Goal: Task Accomplishment & Management: Use online tool/utility

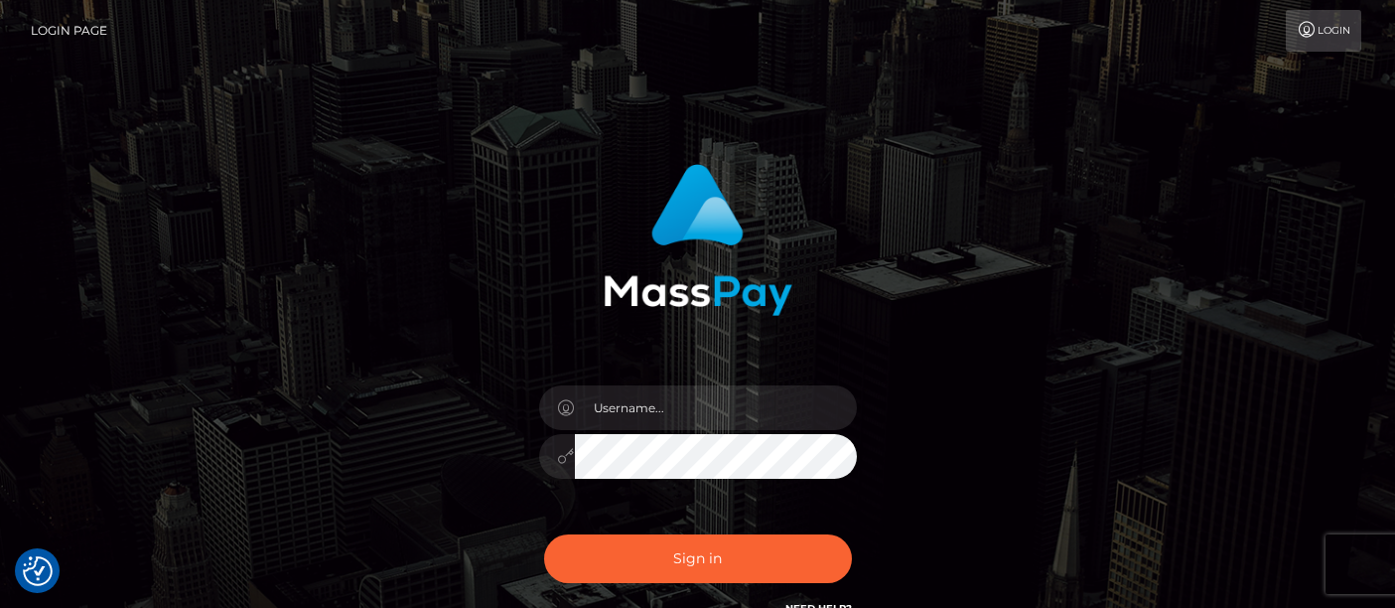
scroll to position [110, 0]
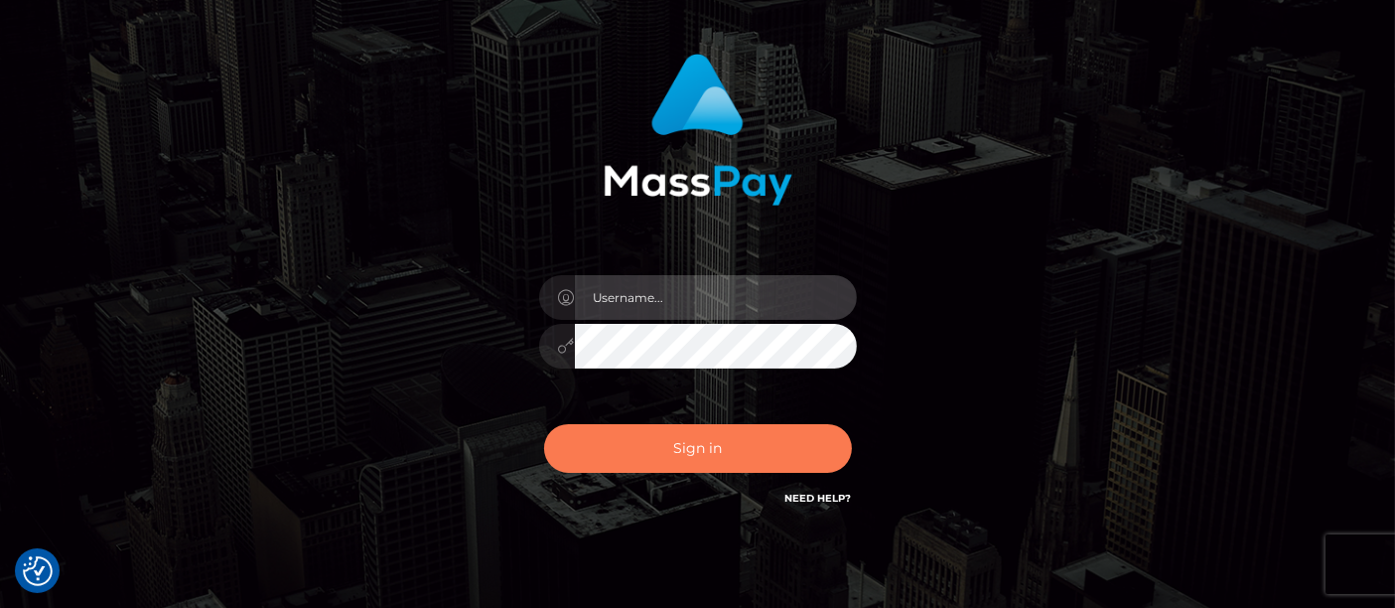
type input "matthew.wong"
click at [697, 436] on button "Sign in" at bounding box center [698, 448] width 308 height 49
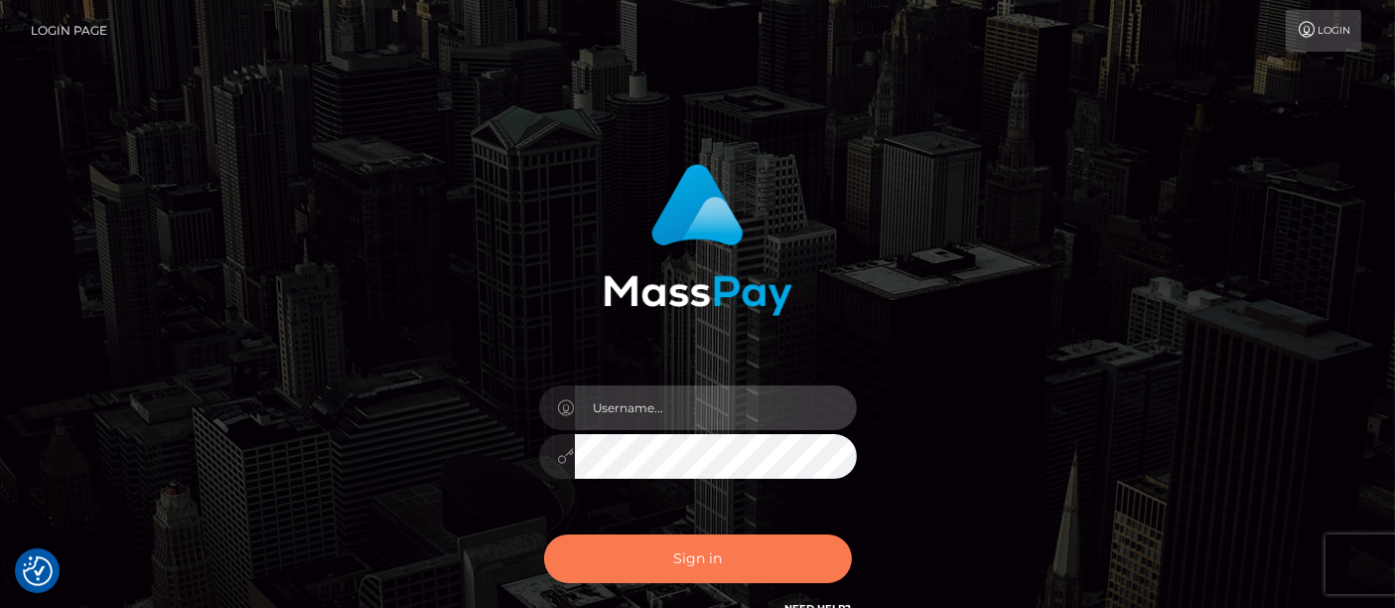
type input "[PERSON_NAME].[PERSON_NAME]"
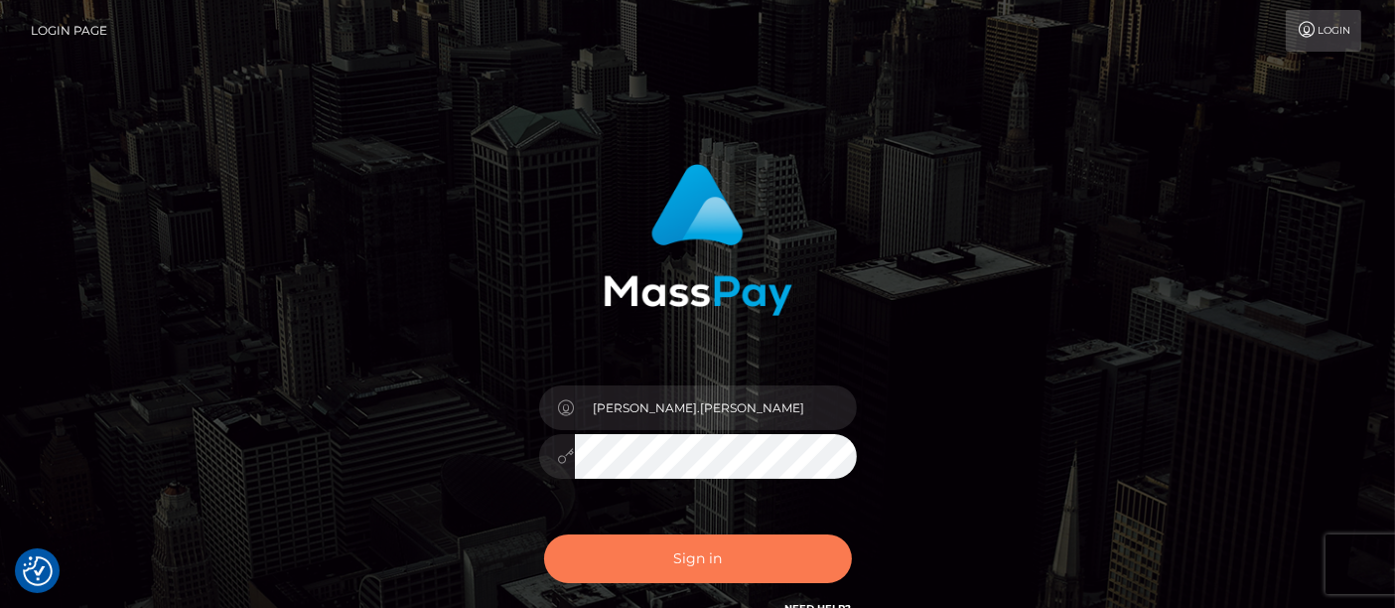
click at [708, 554] on button "Sign in" at bounding box center [698, 558] width 308 height 49
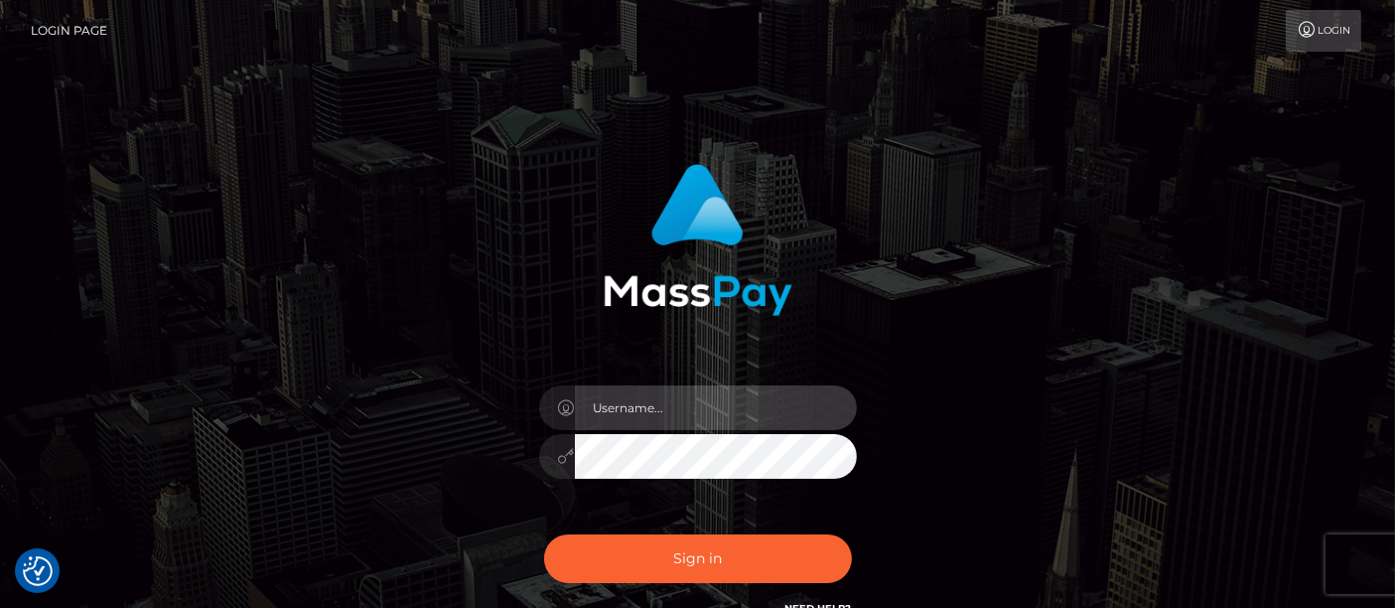
type input "[PERSON_NAME].[PERSON_NAME]"
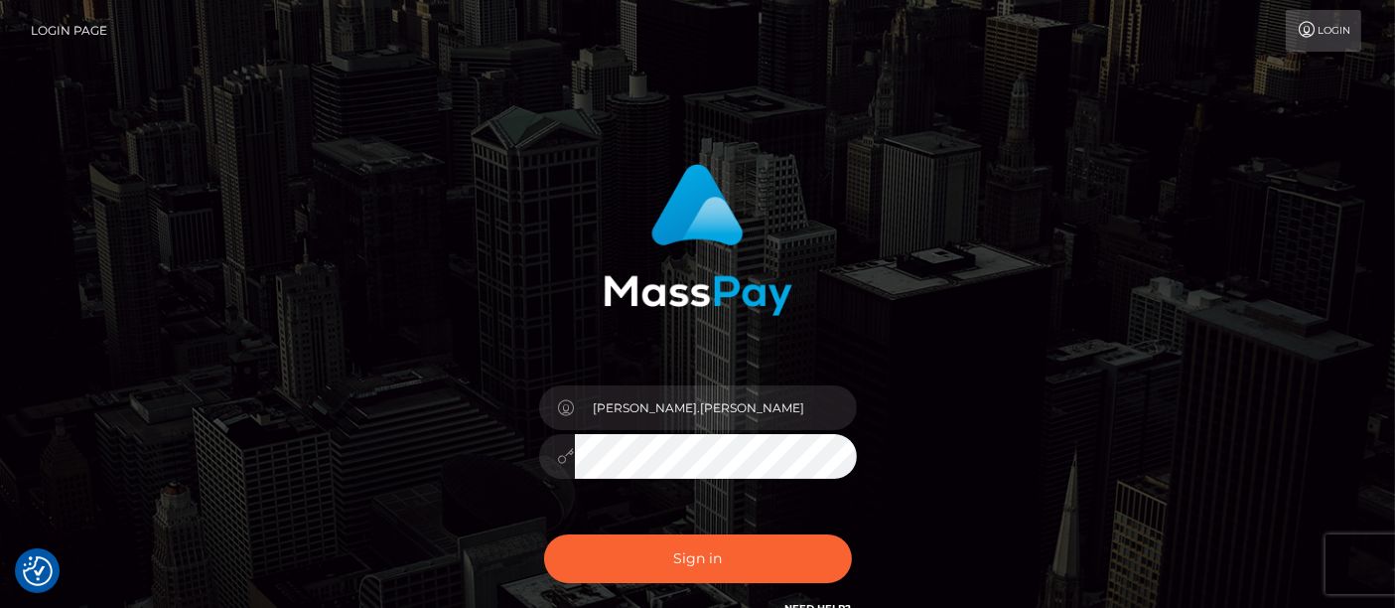
click at [97, 323] on div "[PERSON_NAME].[PERSON_NAME]" at bounding box center [697, 401] width 1395 height 803
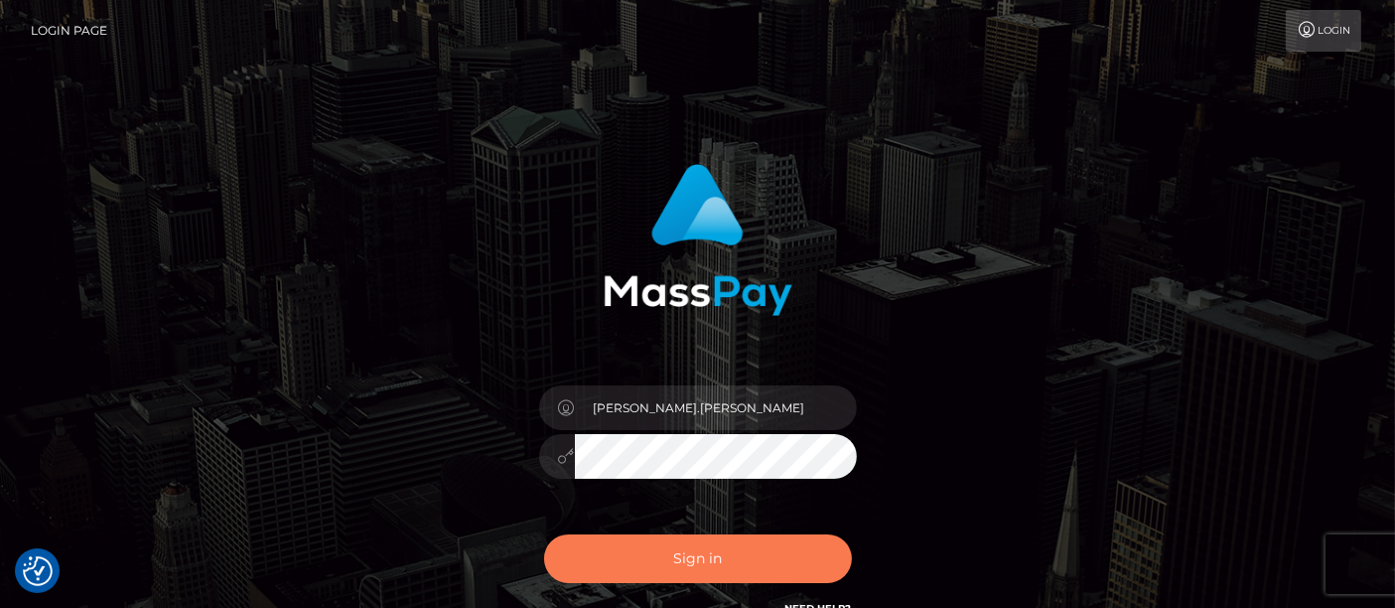
click at [680, 557] on button "Sign in" at bounding box center [698, 558] width 308 height 49
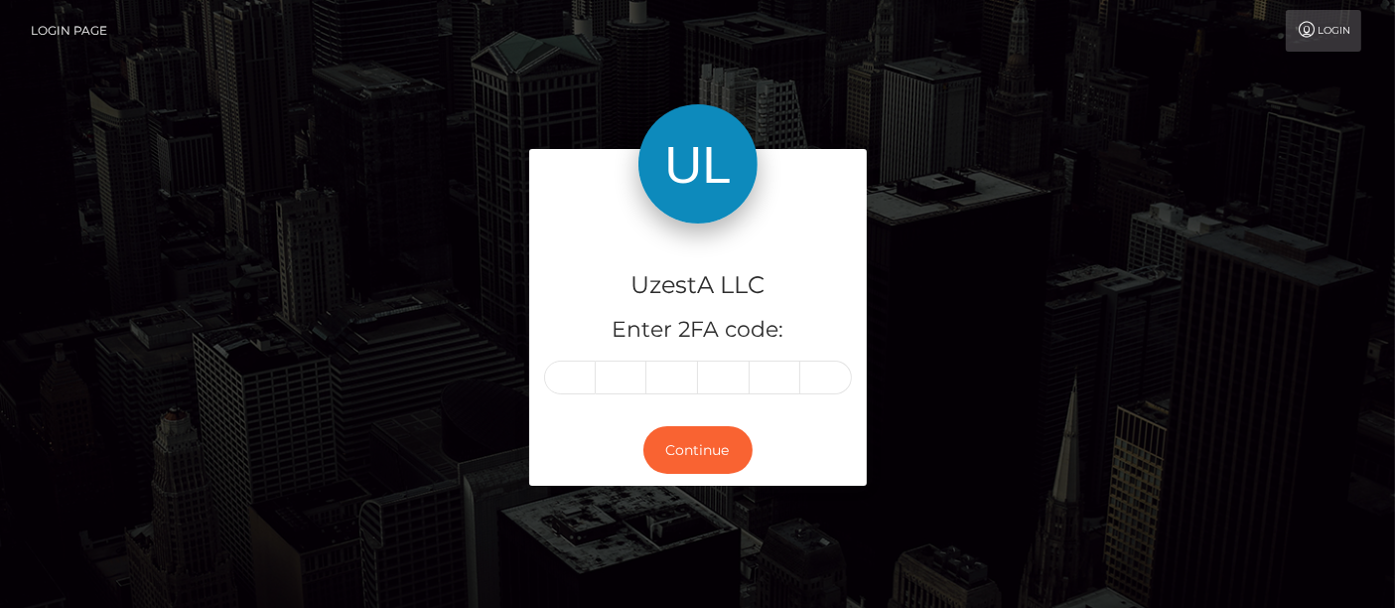
click at [573, 376] on input "text" at bounding box center [570, 378] width 52 height 34
type input "9"
type input "4"
type input "7"
type input "6"
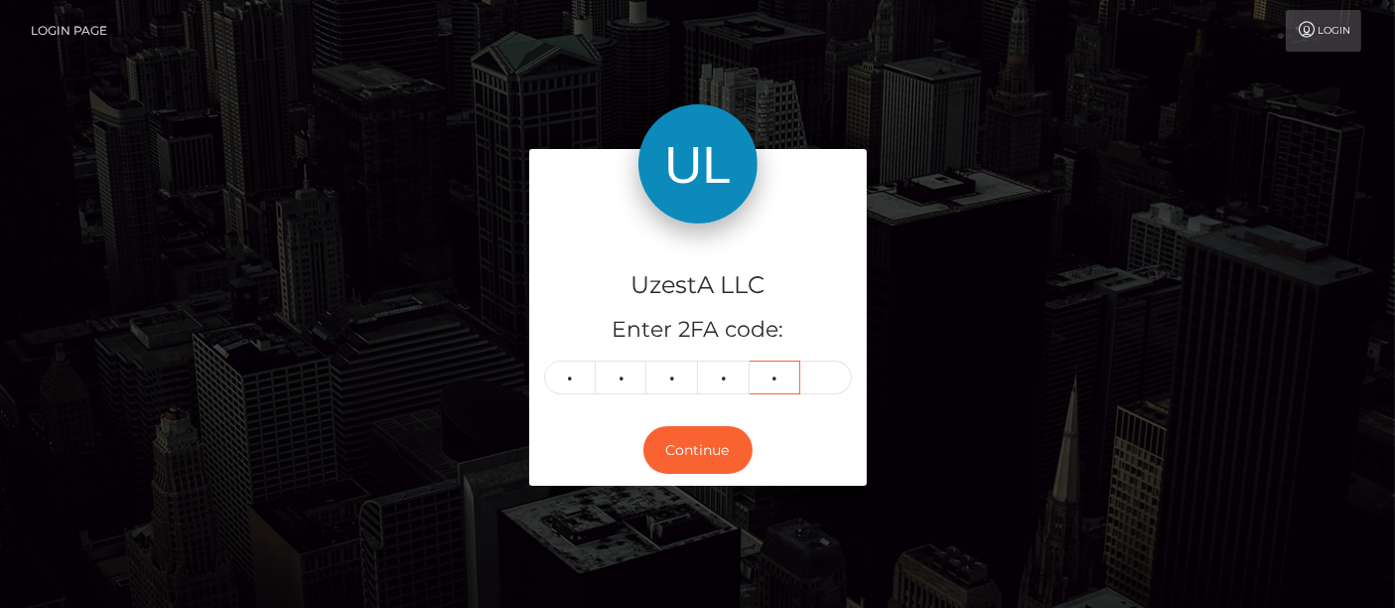
type input "0"
type input "2"
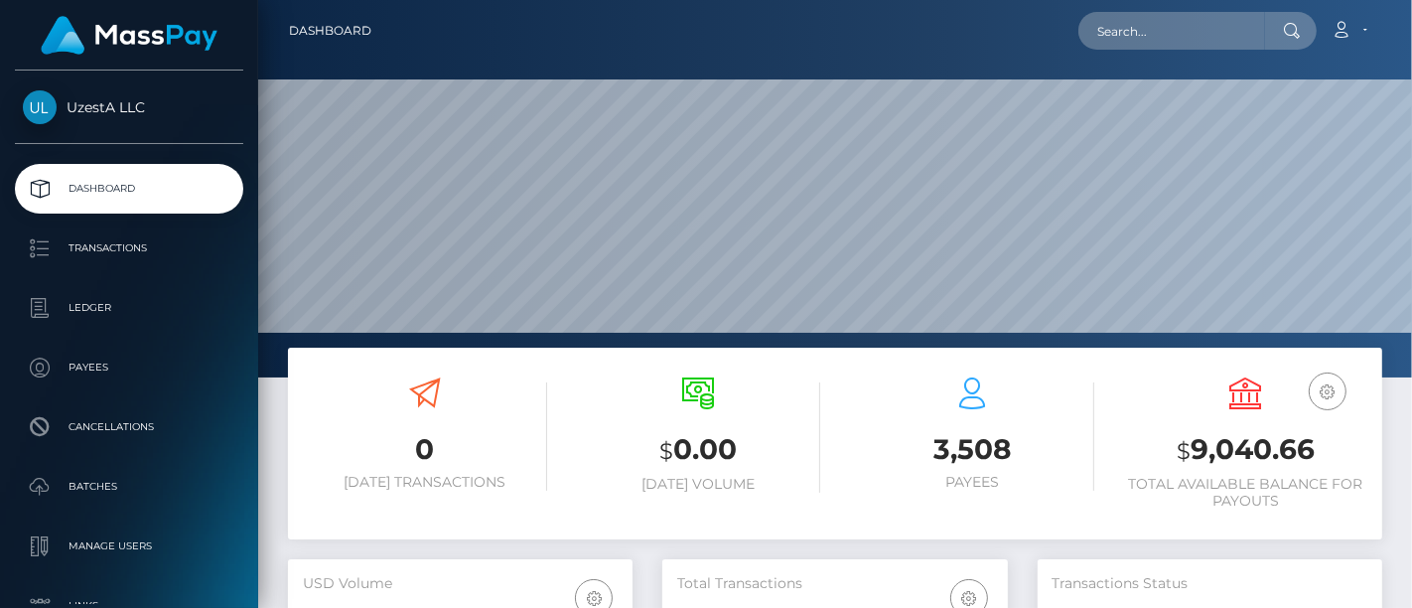
scroll to position [352, 345]
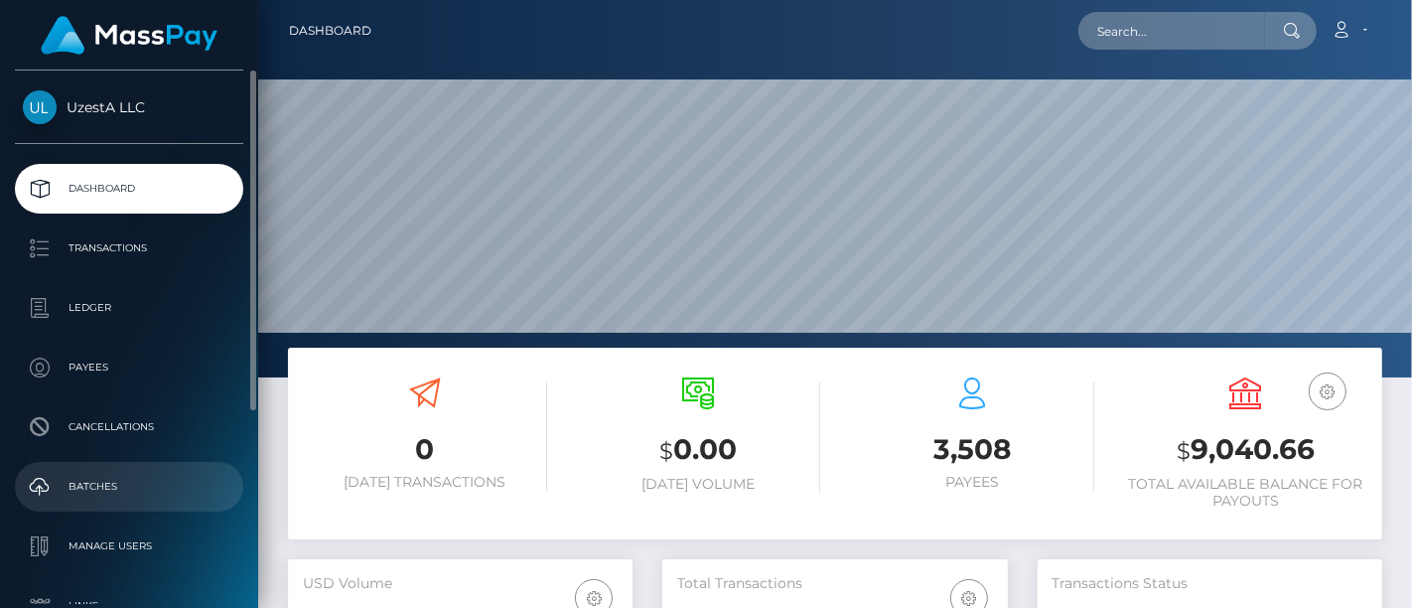
click at [111, 472] on p "Batches" at bounding box center [129, 487] width 213 height 30
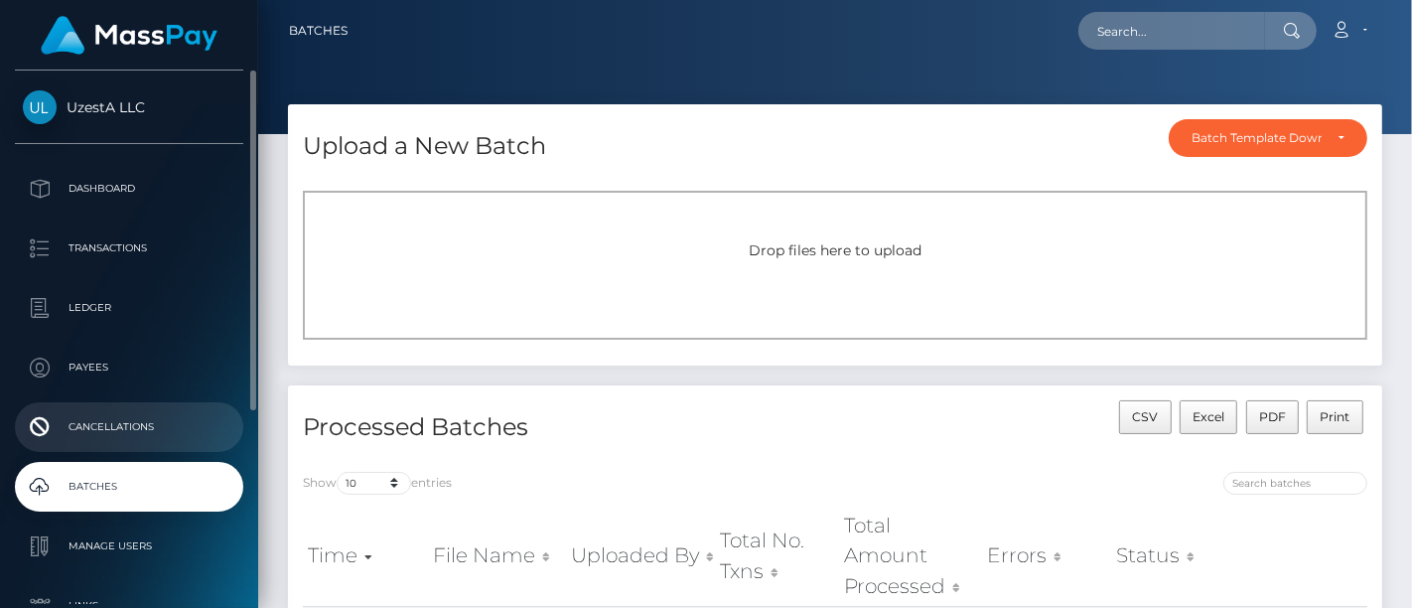
click at [110, 435] on p "Cancellations" at bounding box center [129, 427] width 213 height 30
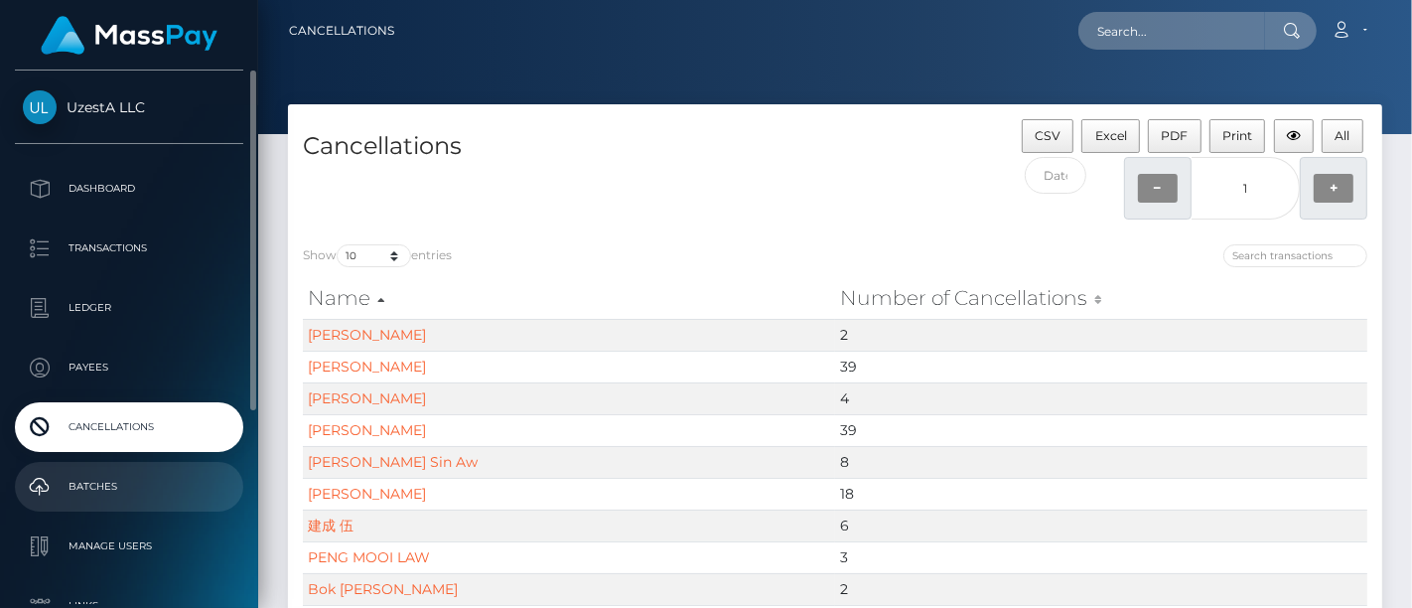
click at [89, 492] on p "Batches" at bounding box center [129, 487] width 213 height 30
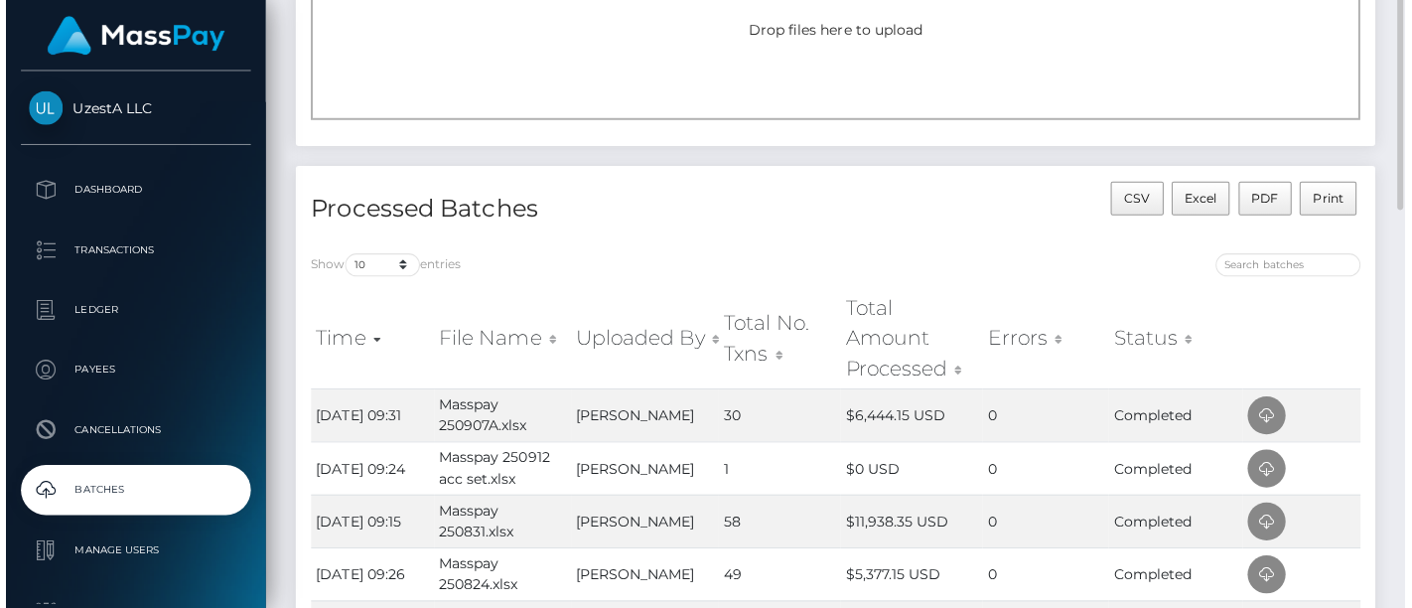
scroll to position [110, 0]
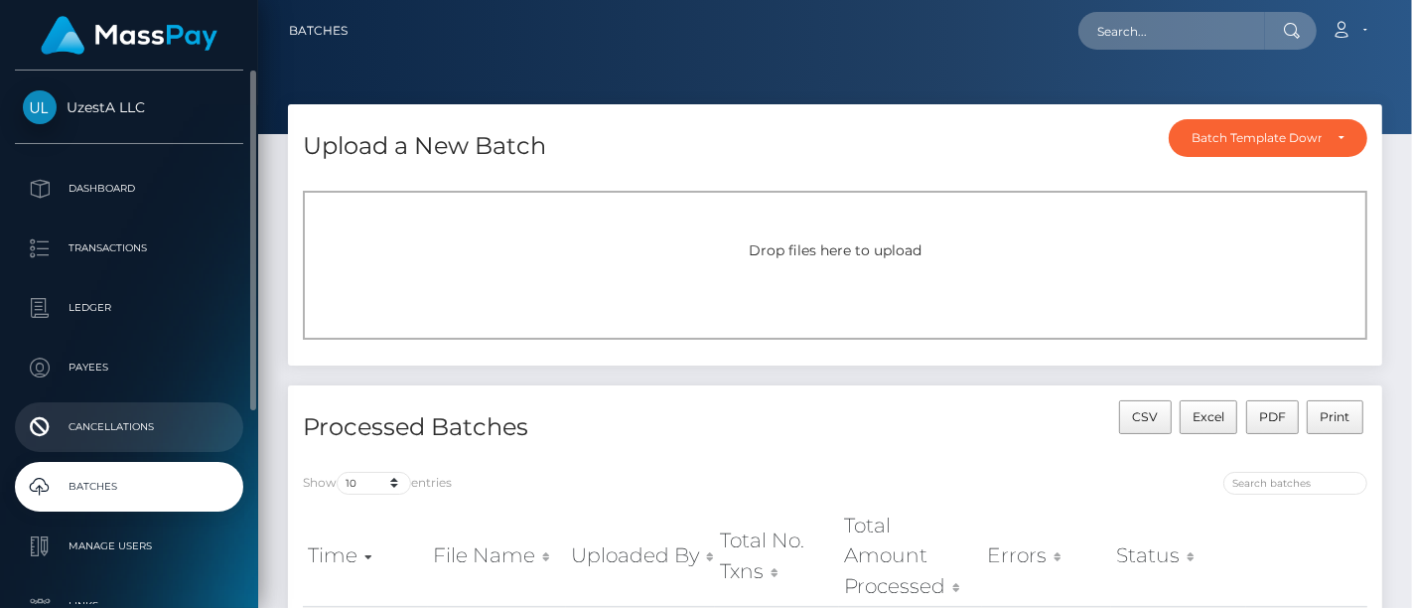
click at [116, 432] on p "Cancellations" at bounding box center [129, 427] width 213 height 30
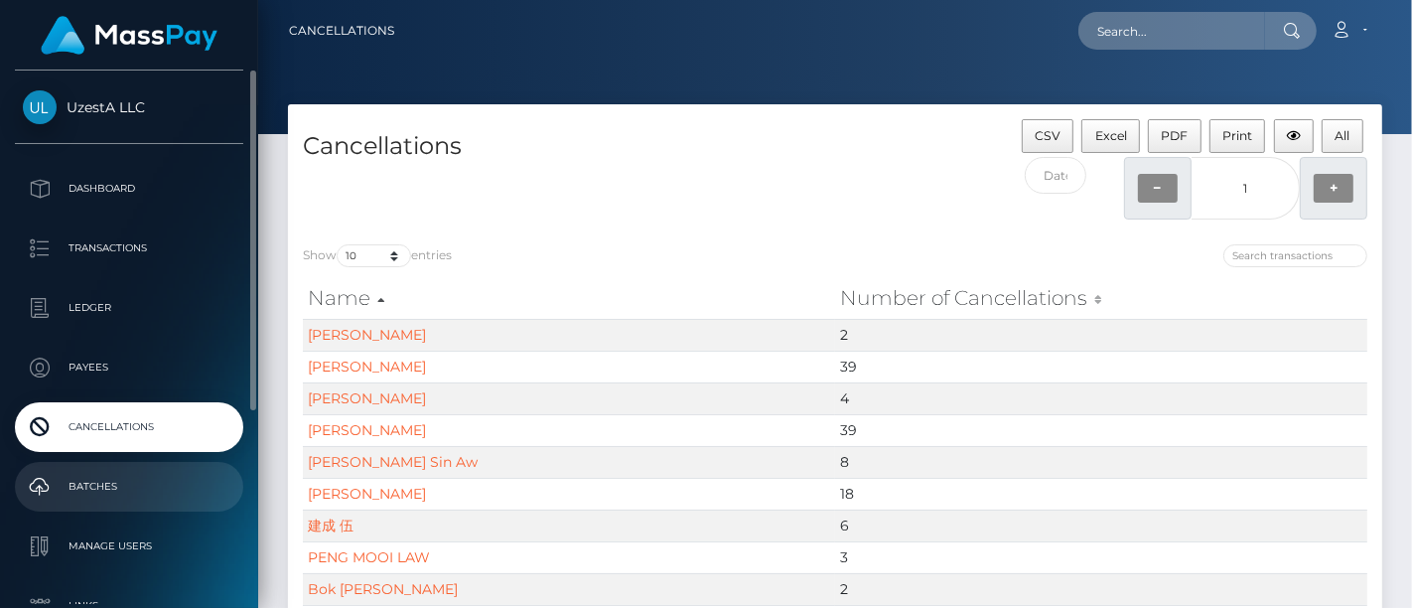
click at [169, 489] on p "Batches" at bounding box center [129, 487] width 213 height 30
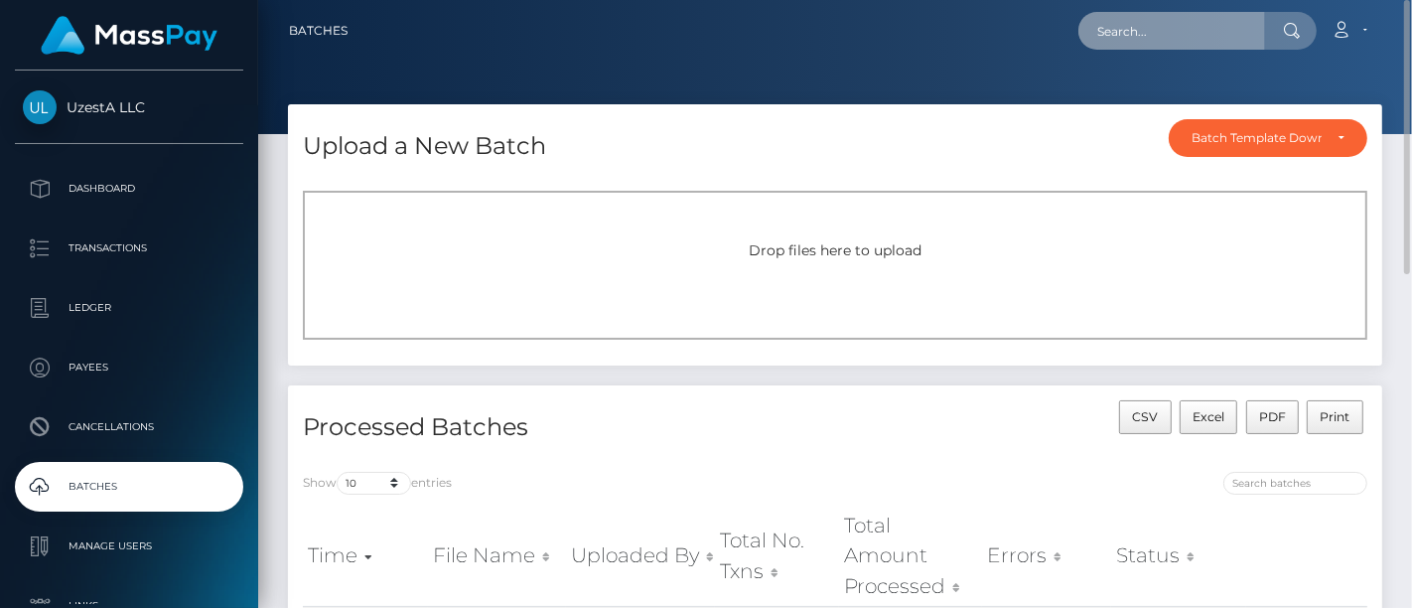
click at [1121, 30] on input "text" at bounding box center [1172, 31] width 187 height 38
paste input "5840635"
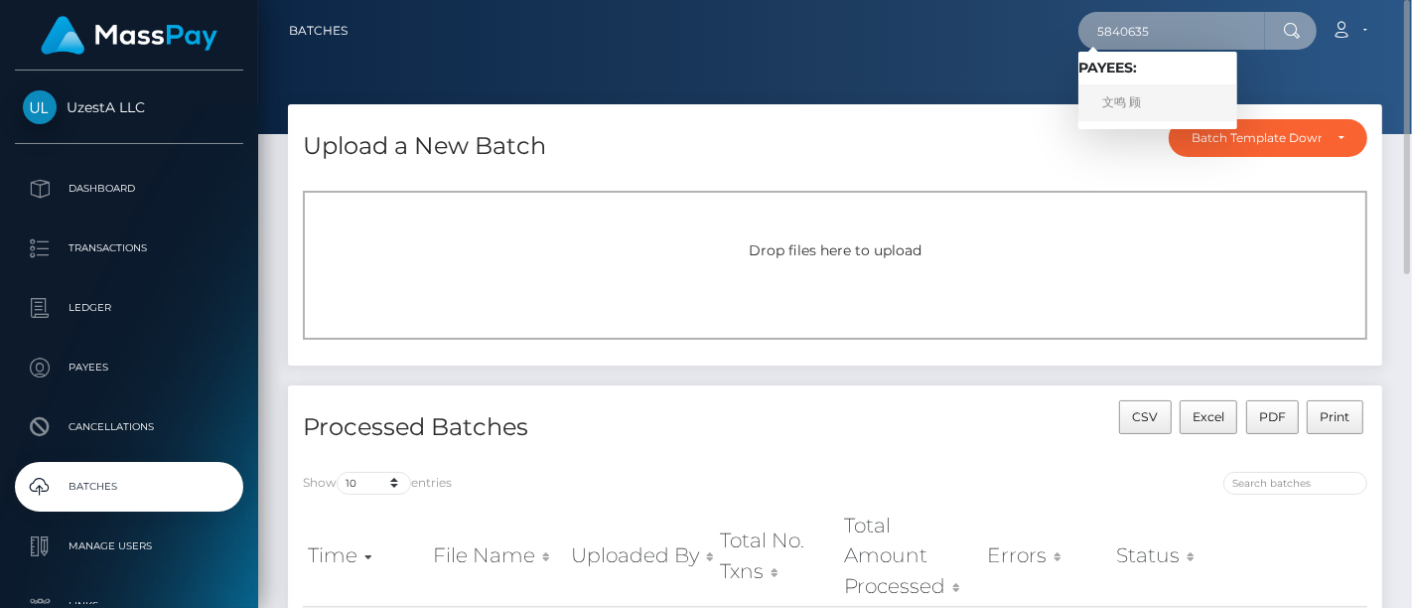
type input "5840635"
click at [1116, 102] on link "文鸣 顾" at bounding box center [1158, 102] width 159 height 37
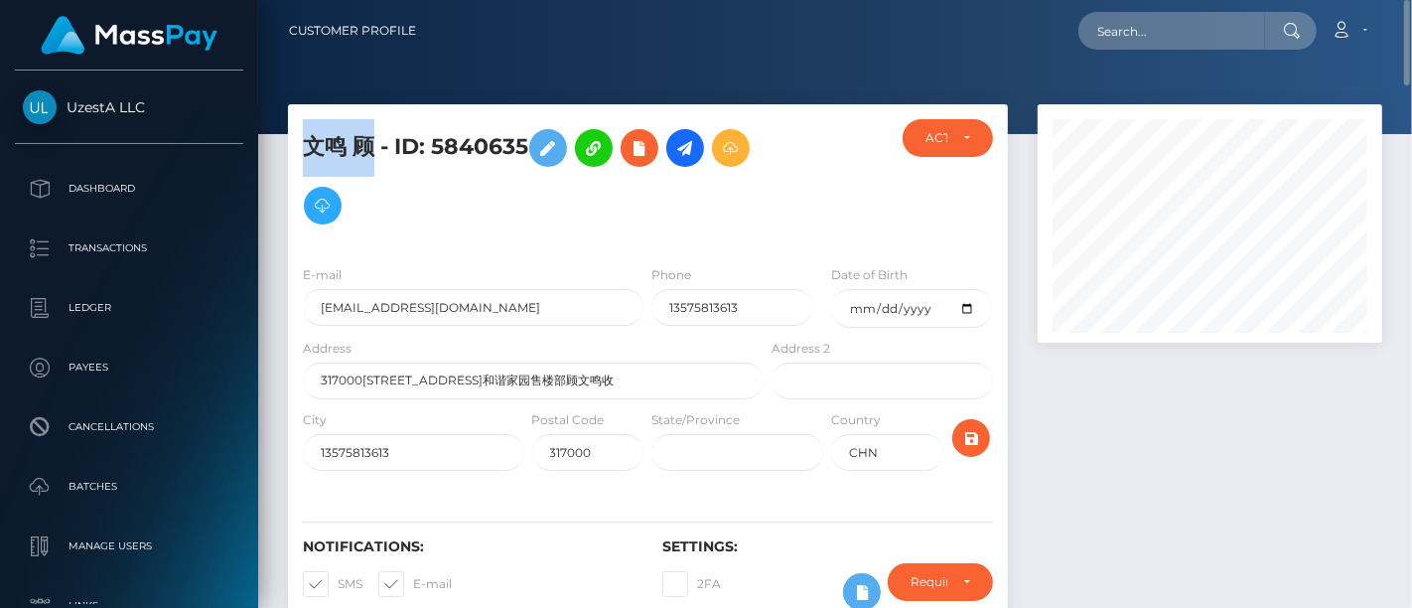
drag, startPoint x: 367, startPoint y: 143, endPoint x: 313, endPoint y: 140, distance: 54.7
click at [313, 140] on h5 "文鸣 顾 - ID: 5840635" at bounding box center [528, 176] width 450 height 115
copy h5 "文鸣 顾"
click at [1380, 407] on div at bounding box center [1210, 377] width 374 height 546
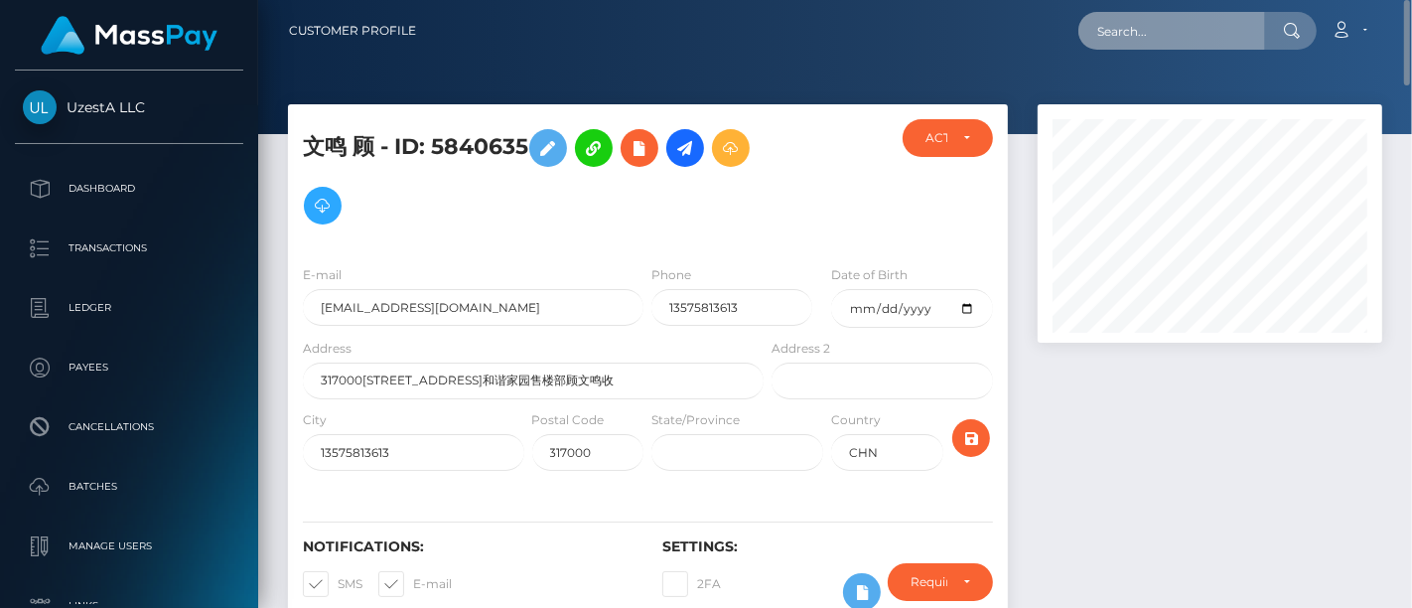
click at [1130, 18] on input "text" at bounding box center [1172, 31] width 187 height 38
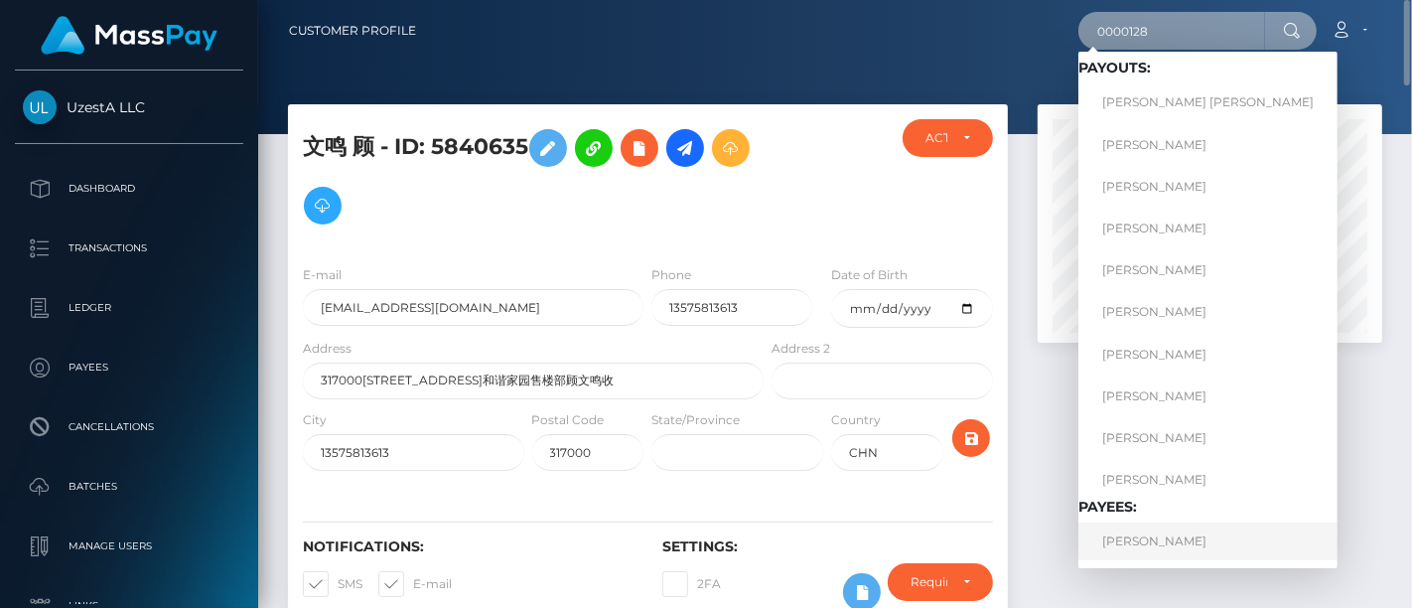
type input "0000128"
click at [1123, 543] on link "[PERSON_NAME]" at bounding box center [1208, 540] width 259 height 37
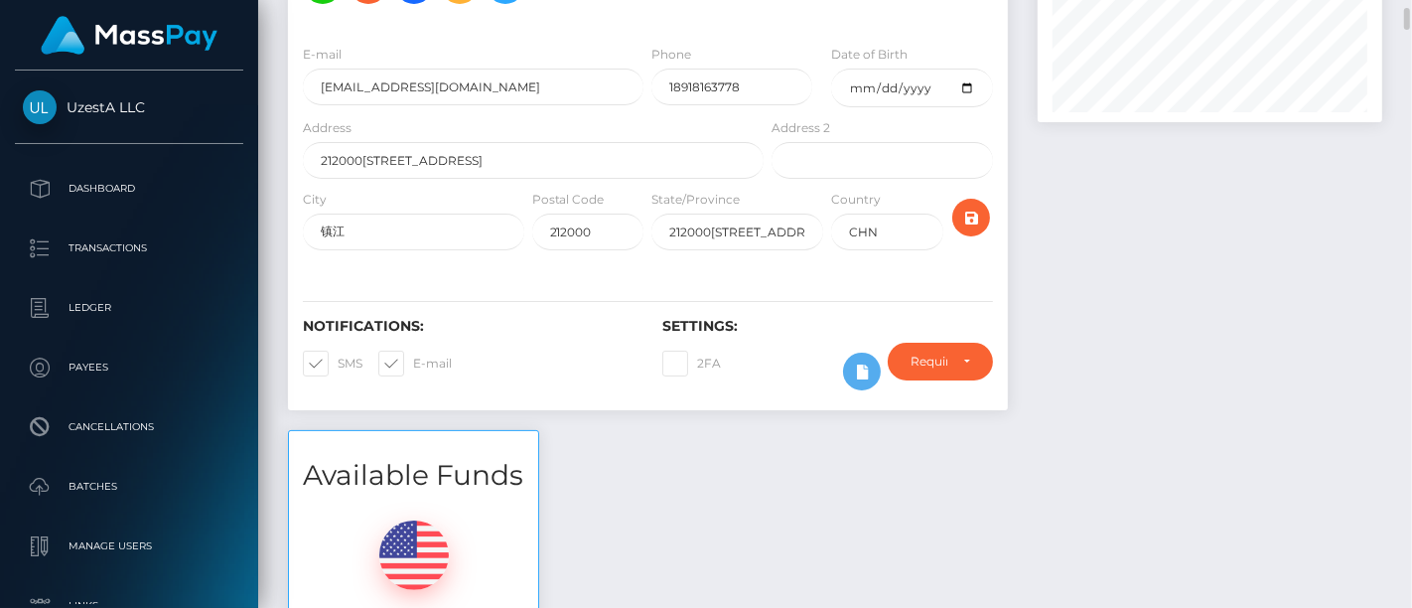
scroll to position [551, 0]
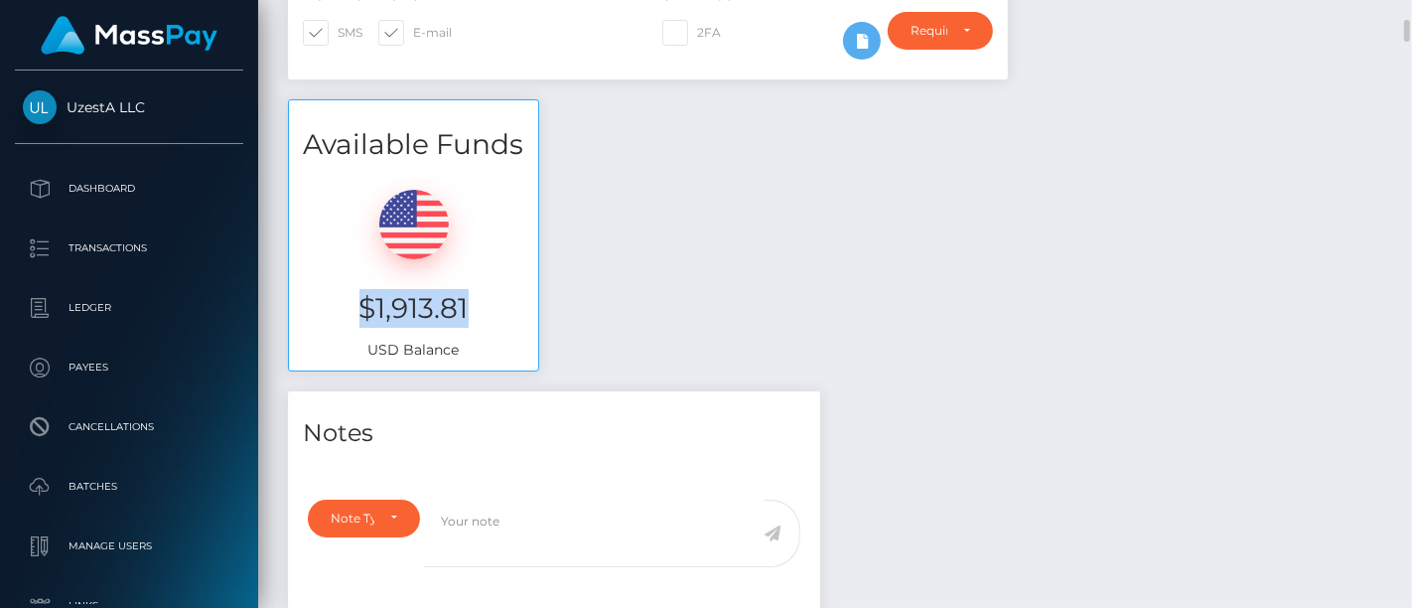
drag, startPoint x: 473, startPoint y: 304, endPoint x: 351, endPoint y: 311, distance: 122.4
click at [351, 311] on h3 "$1,913.81" at bounding box center [413, 308] width 219 height 39
copy h3 "$1,913.81"
click at [1394, 242] on div "Available Funds $1,913.81 USD Balance" at bounding box center [835, 245] width 1124 height 292
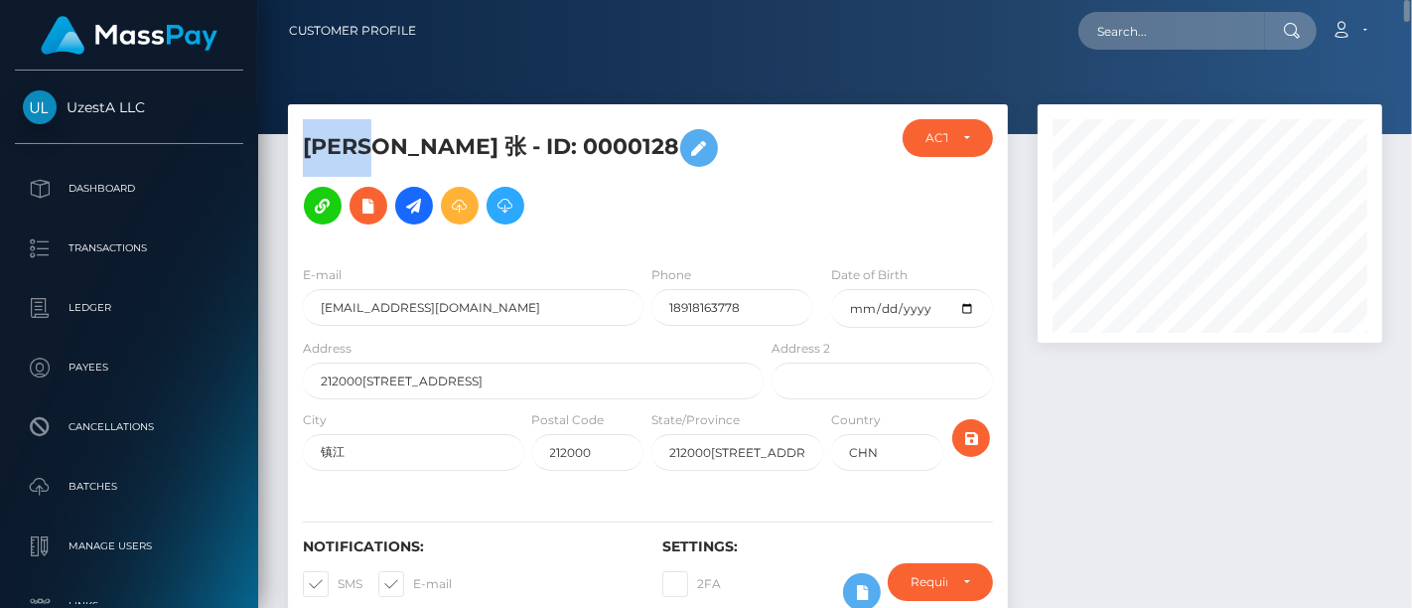
drag, startPoint x: 368, startPoint y: 145, endPoint x: 368, endPoint y: 184, distance: 38.7
click at [303, 142] on h5 "[PERSON_NAME] 张 - ID: 0000128" at bounding box center [528, 176] width 450 height 115
copy h5 "乔榛 张"
click at [1403, 327] on div at bounding box center [1404, 304] width 15 height 609
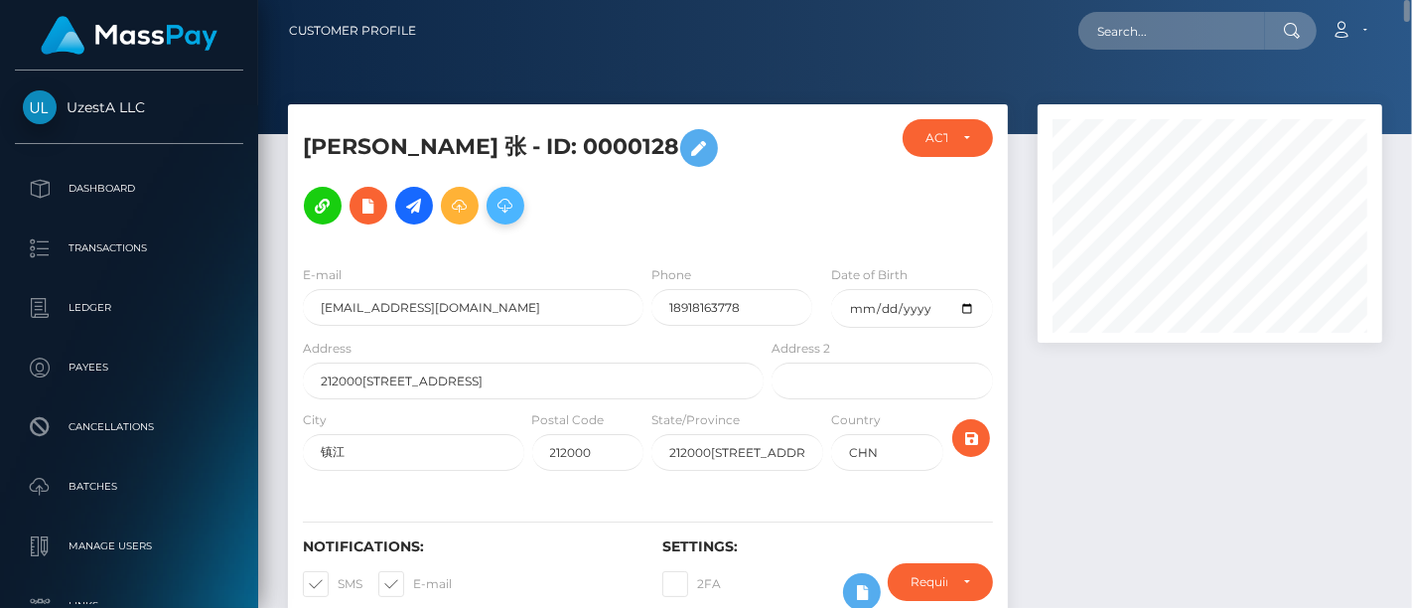
click at [494, 210] on icon at bounding box center [506, 206] width 24 height 25
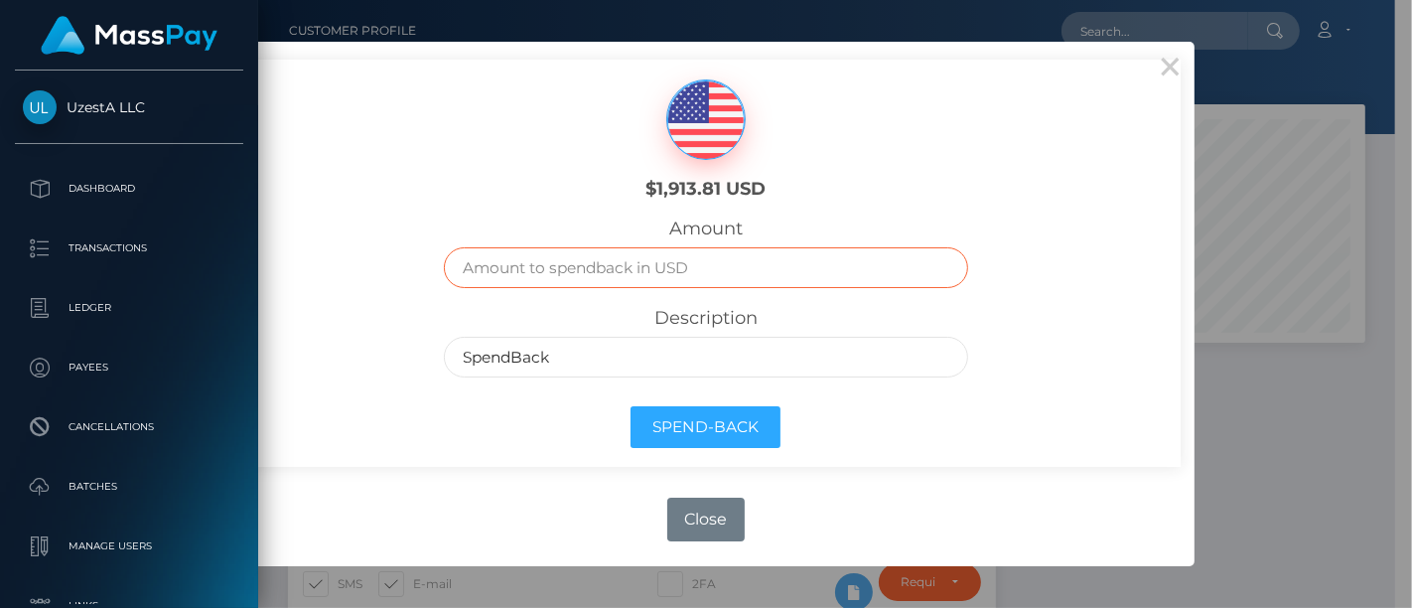
click at [539, 266] on input "text" at bounding box center [705, 267] width 523 height 41
type input "1900"
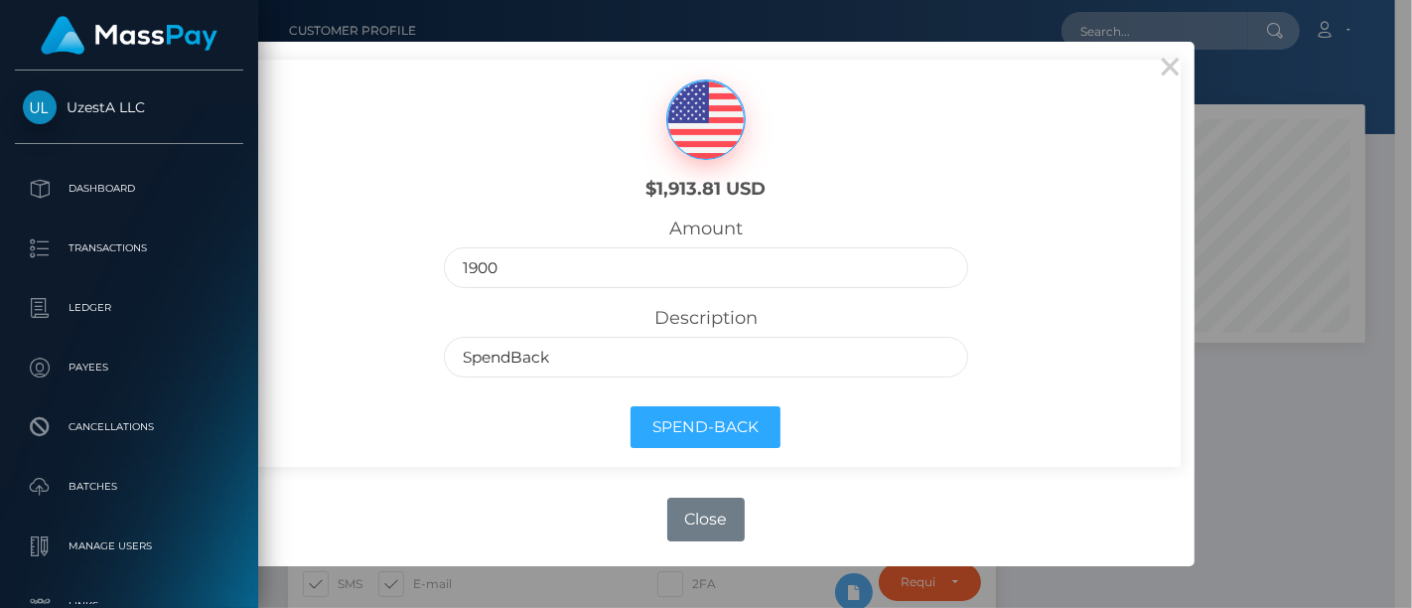
click at [479, 375] on div "Description SpendBack" at bounding box center [705, 351] width 553 height 89
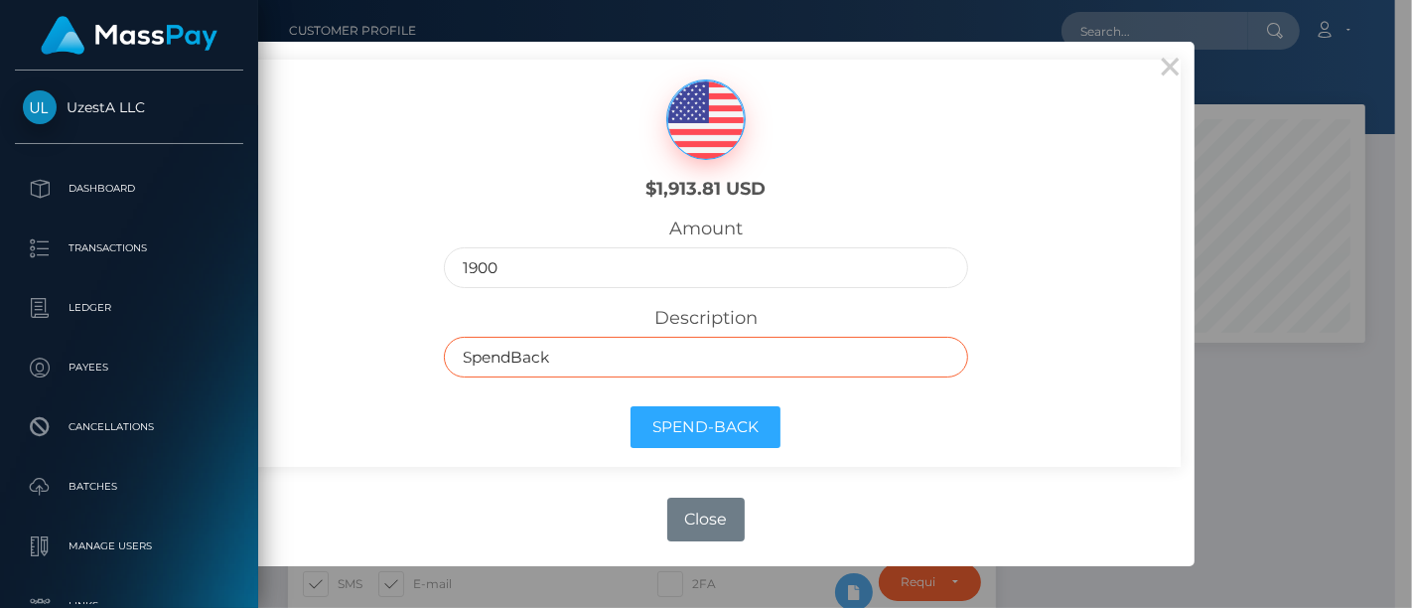
drag, startPoint x: 644, startPoint y: 370, endPoint x: 271, endPoint y: 372, distance: 372.4
click at [272, 375] on div "$1,913.81 USD Amount 1900 Description SpendBack Spend-Back" at bounding box center [705, 263] width 949 height 407
paste input "潘海燕"
type input "潘海燕 訂單"
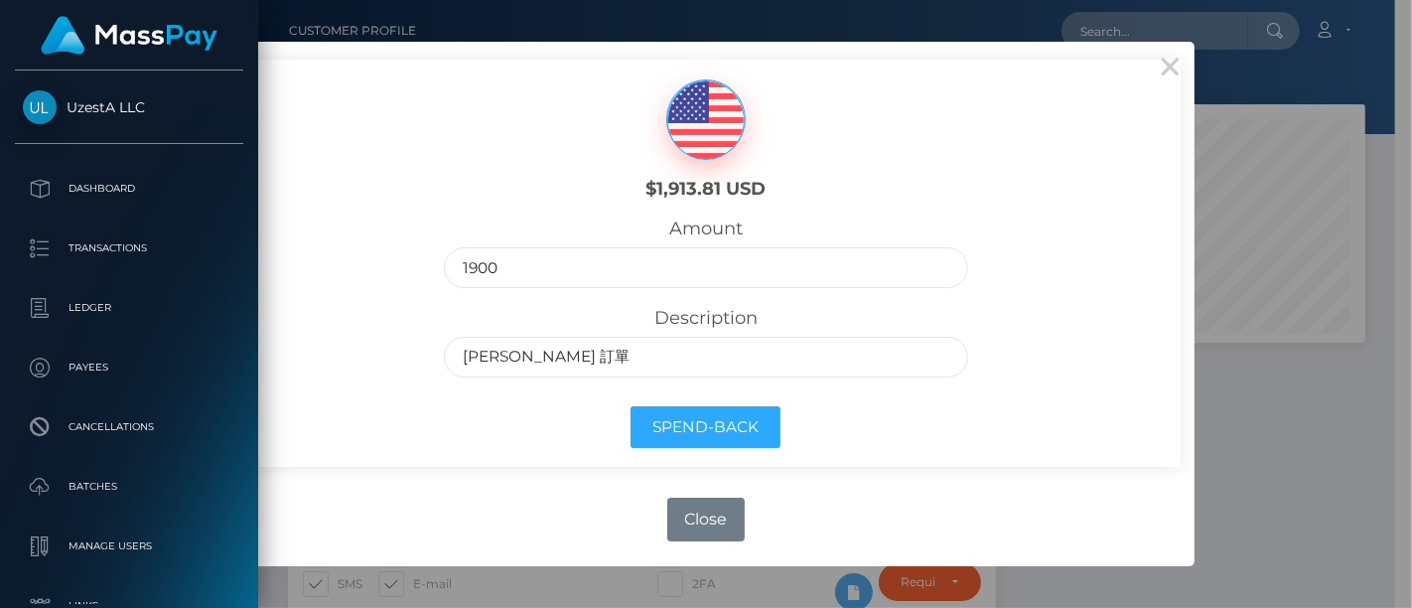
click at [505, 376] on div "Description 潘海燕 訂單" at bounding box center [705, 351] width 553 height 89
click at [689, 418] on button "Spend-Back" at bounding box center [706, 427] width 150 height 43
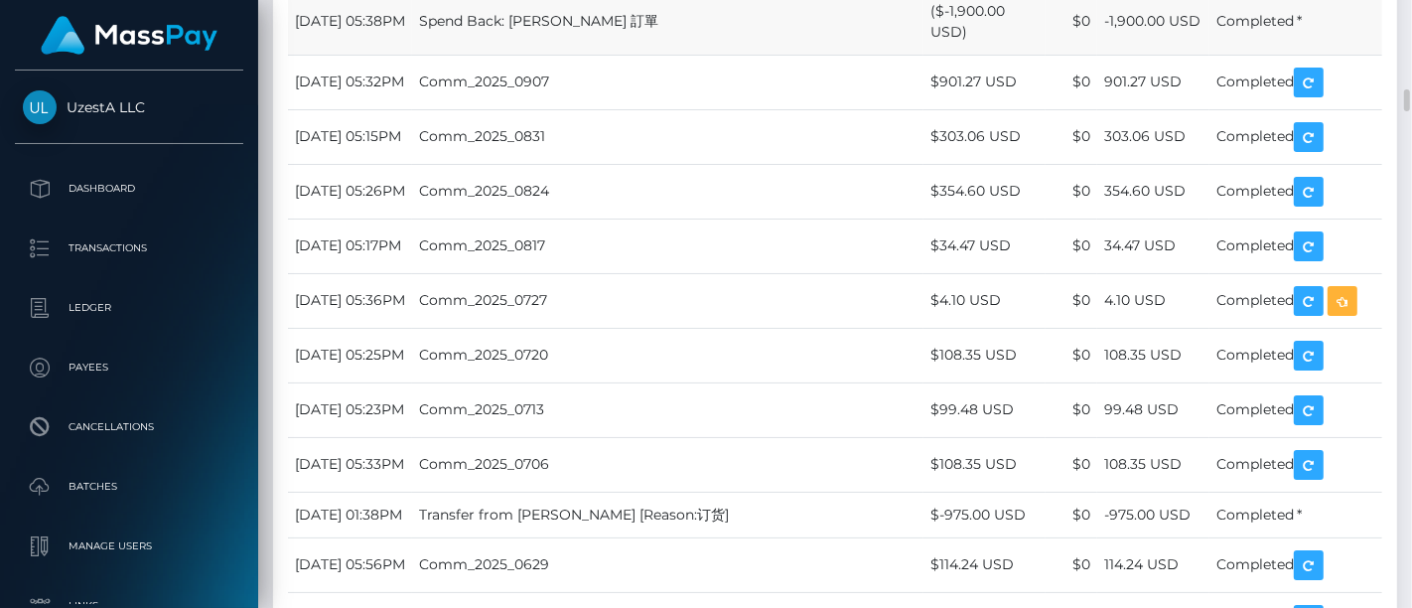
scroll to position [2097, 0]
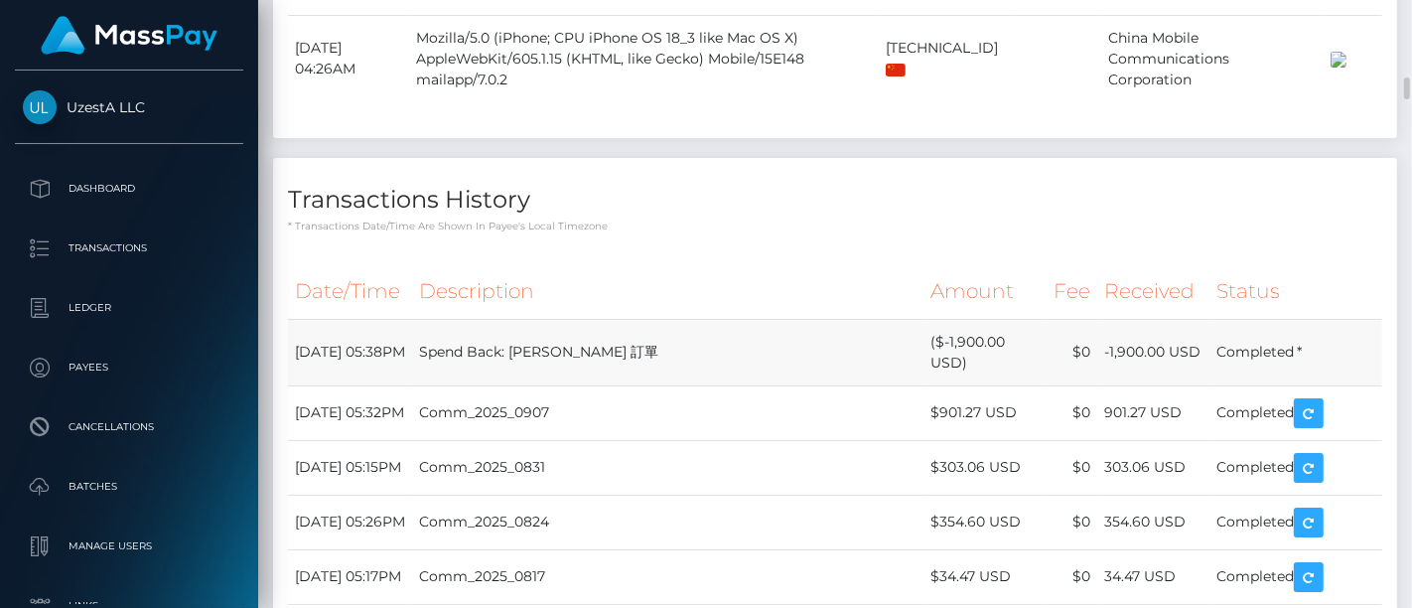
drag, startPoint x: 361, startPoint y: 354, endPoint x: 292, endPoint y: 333, distance: 71.6
click at [292, 333] on td "[DATE] 05:38PM" at bounding box center [350, 352] width 124 height 67
copy td "[DATE] 05:38PM"
drag, startPoint x: 1392, startPoint y: 225, endPoint x: 1318, endPoint y: 240, distance: 76.0
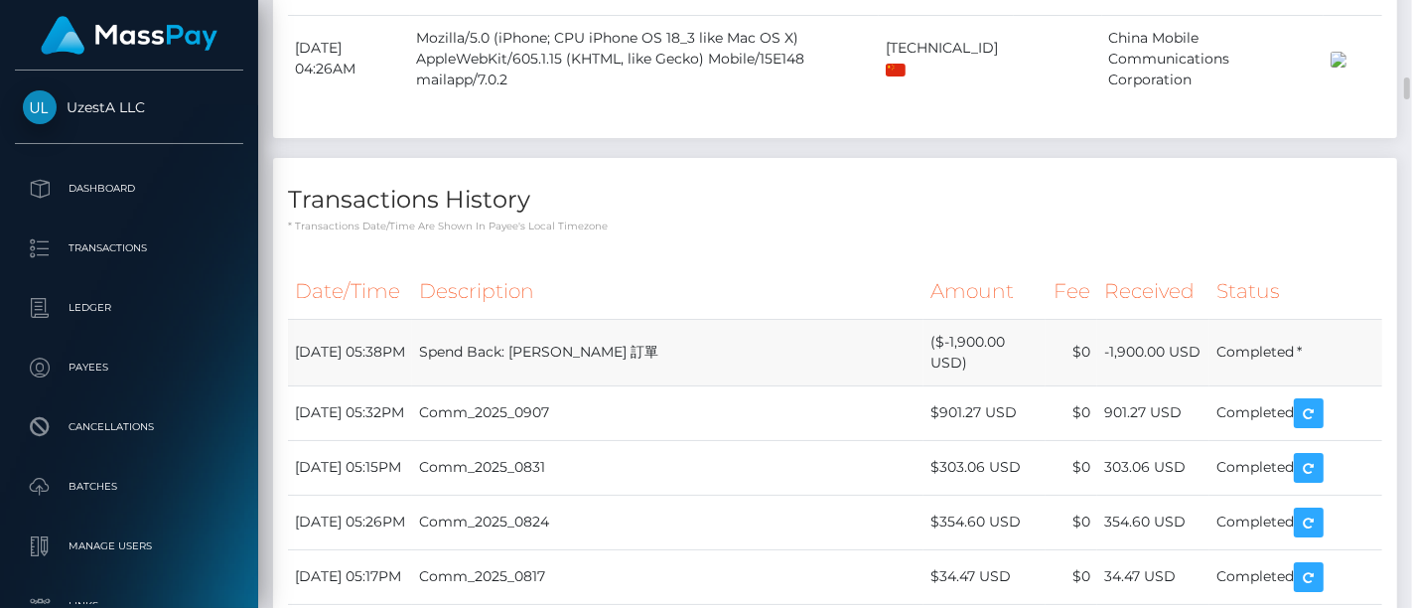
drag, startPoint x: 735, startPoint y: 347, endPoint x: 477, endPoint y: 351, distance: 258.2
click at [477, 351] on td "Spend Back: [PERSON_NAME] 訂單" at bounding box center [667, 352] width 510 height 67
copy td "Spend Back: [PERSON_NAME] 訂單"
drag, startPoint x: 1387, startPoint y: 314, endPoint x: 1241, endPoint y: 296, distance: 147.1
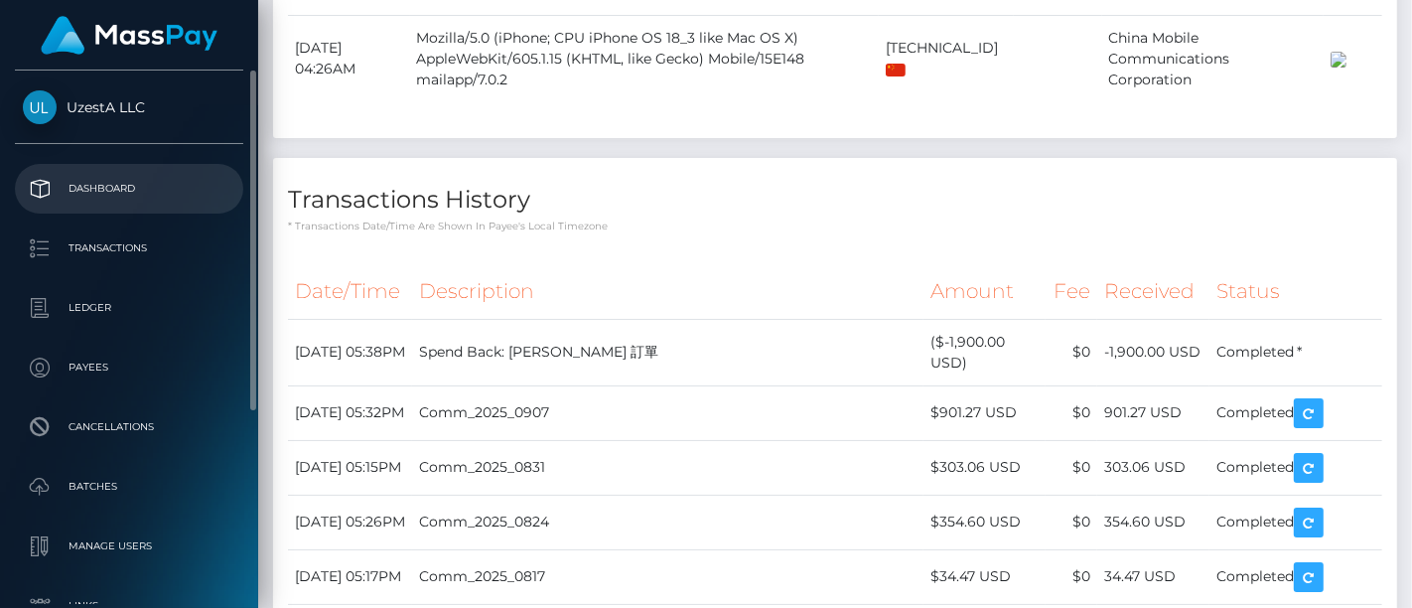
click at [104, 200] on p "Dashboard" at bounding box center [129, 189] width 213 height 30
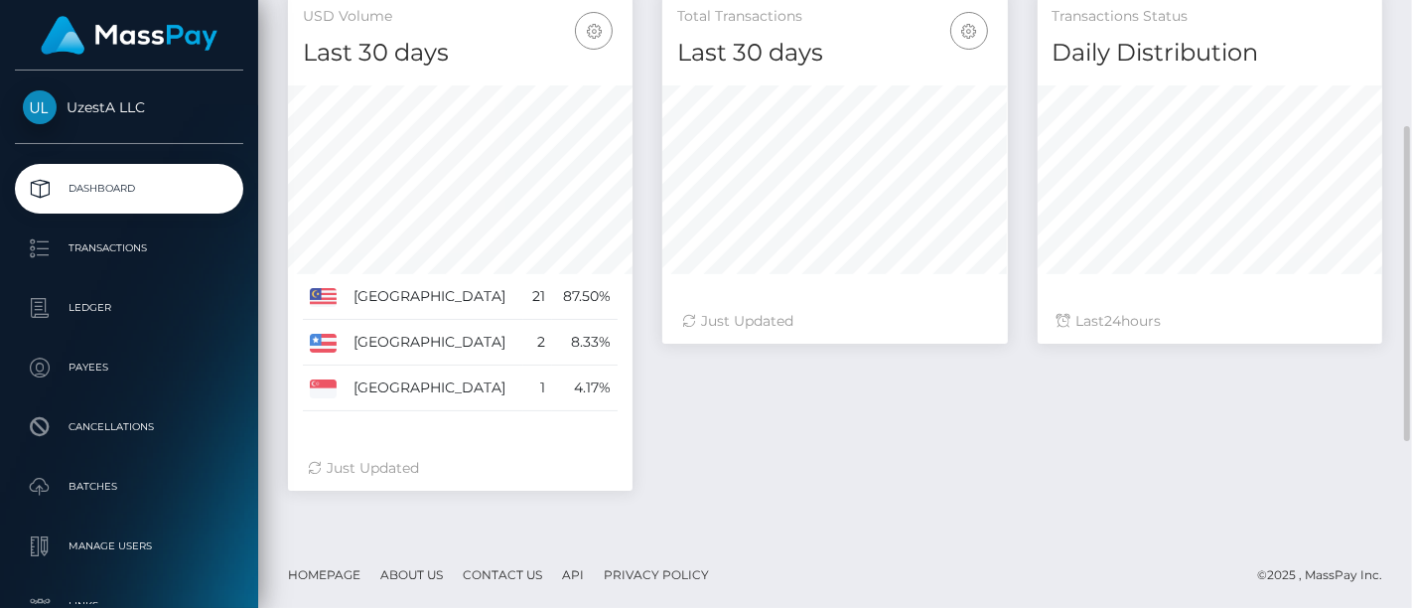
scroll to position [126, 0]
